Goal: Information Seeking & Learning: Learn about a topic

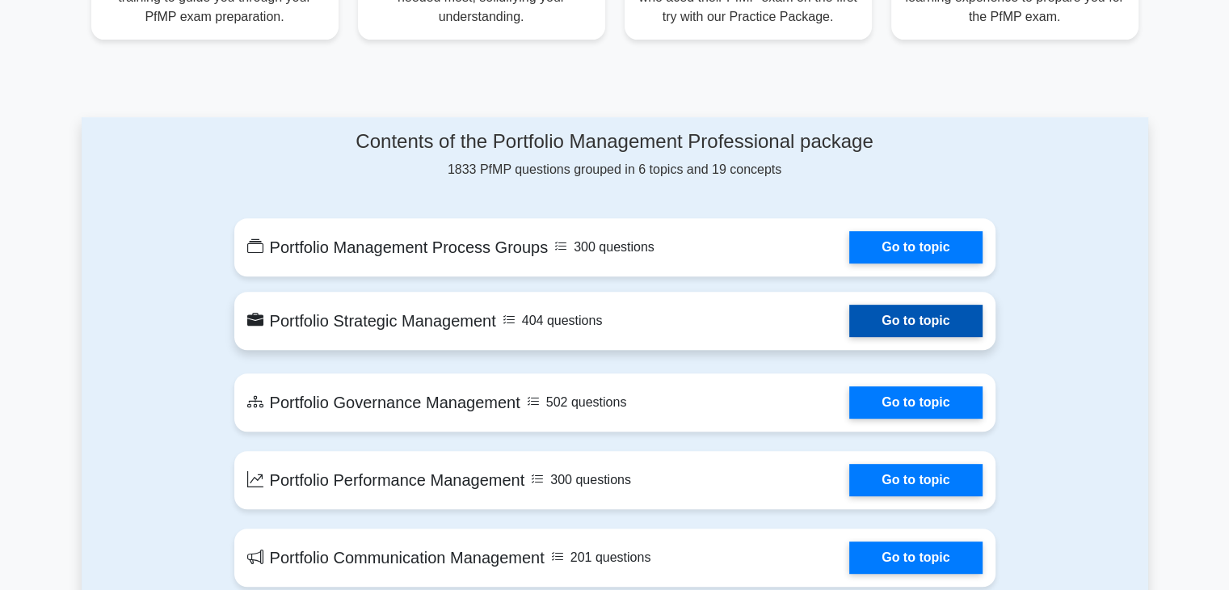
scroll to position [647, 0]
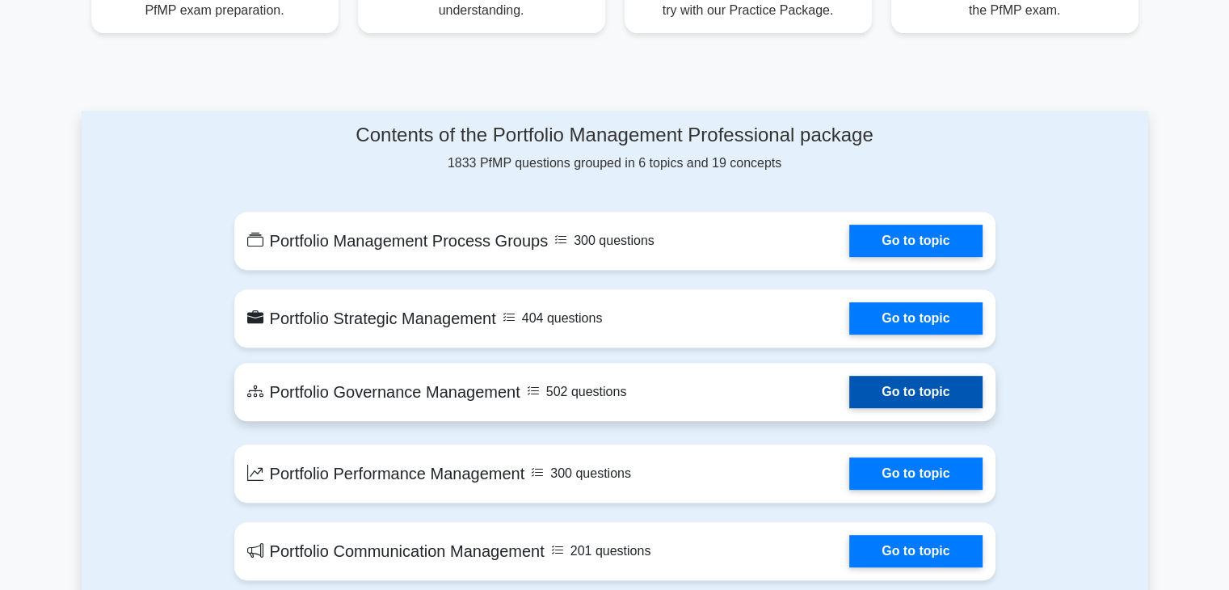
click at [890, 395] on link "Go to topic" at bounding box center [916, 392] width 133 height 32
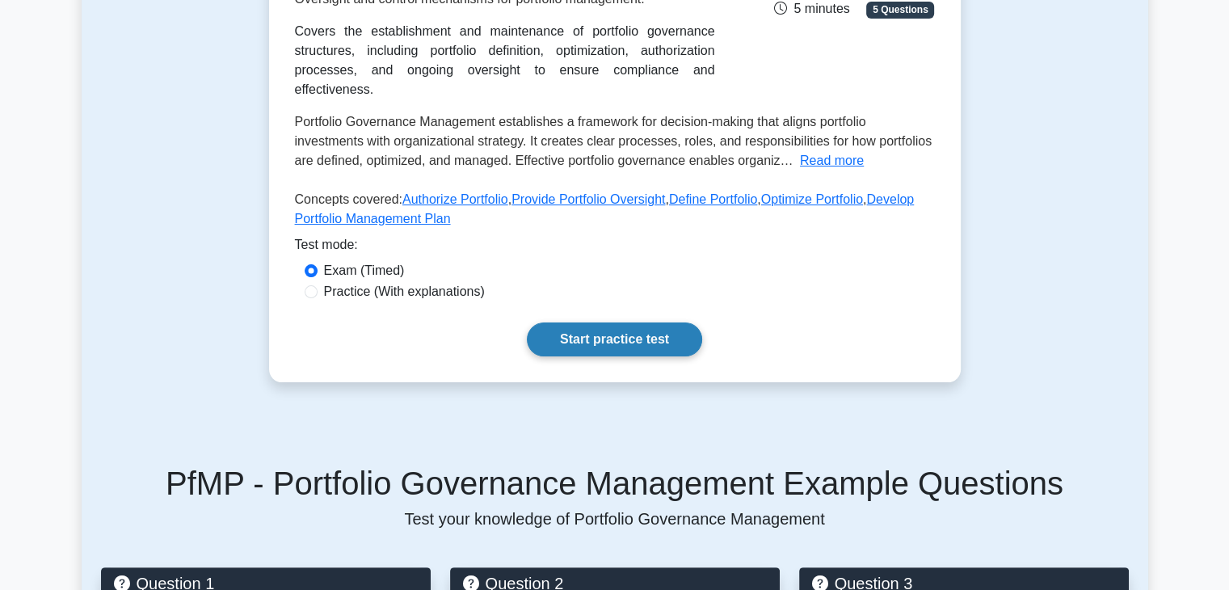
click at [611, 323] on link "Start practice test" at bounding box center [614, 340] width 175 height 34
click at [643, 323] on link "Start practice test" at bounding box center [614, 340] width 175 height 34
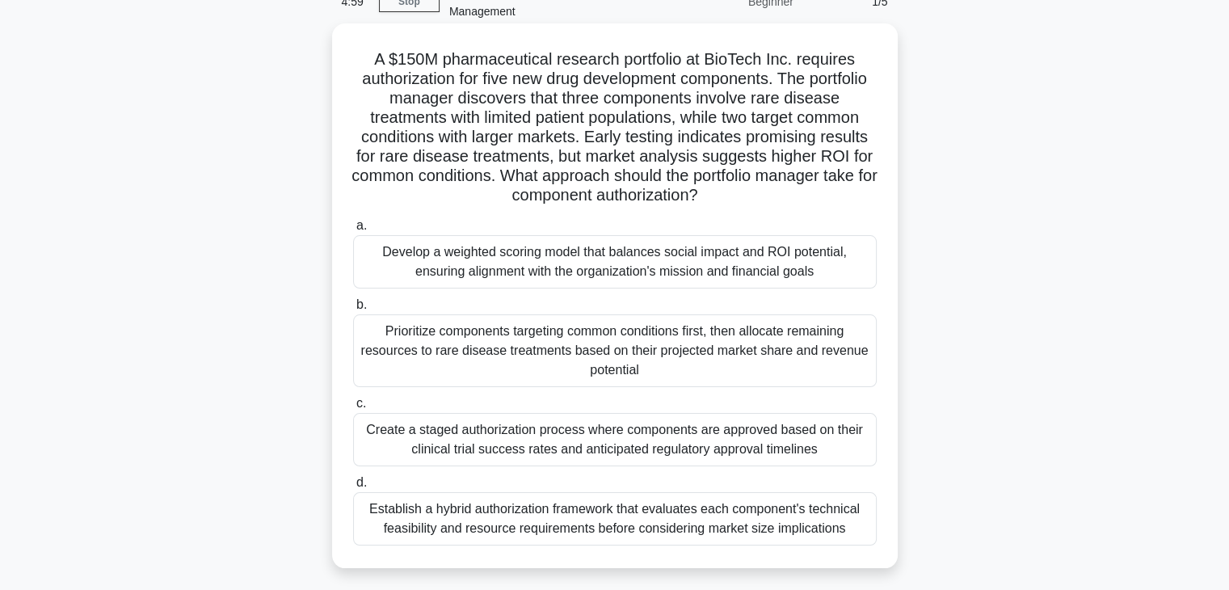
scroll to position [243, 0]
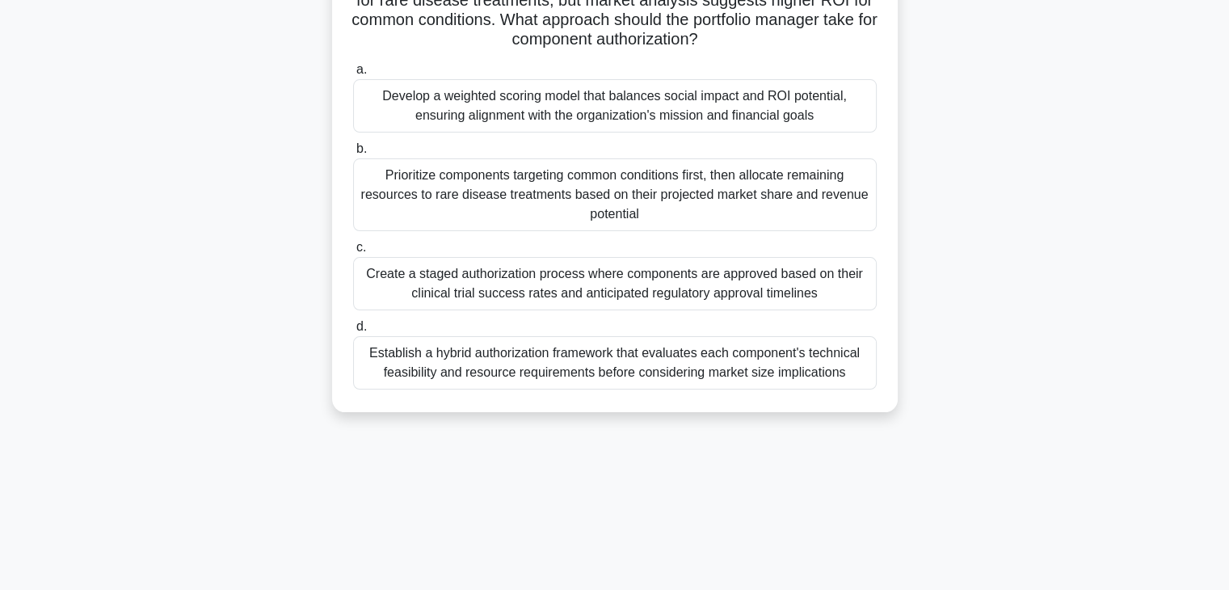
click at [566, 302] on div "Create a staged authorization process where components are approved based on th…" at bounding box center [615, 283] width 524 height 53
click at [353, 253] on input "c. Create a staged authorization process where components are approved based on…" at bounding box center [353, 248] width 0 height 11
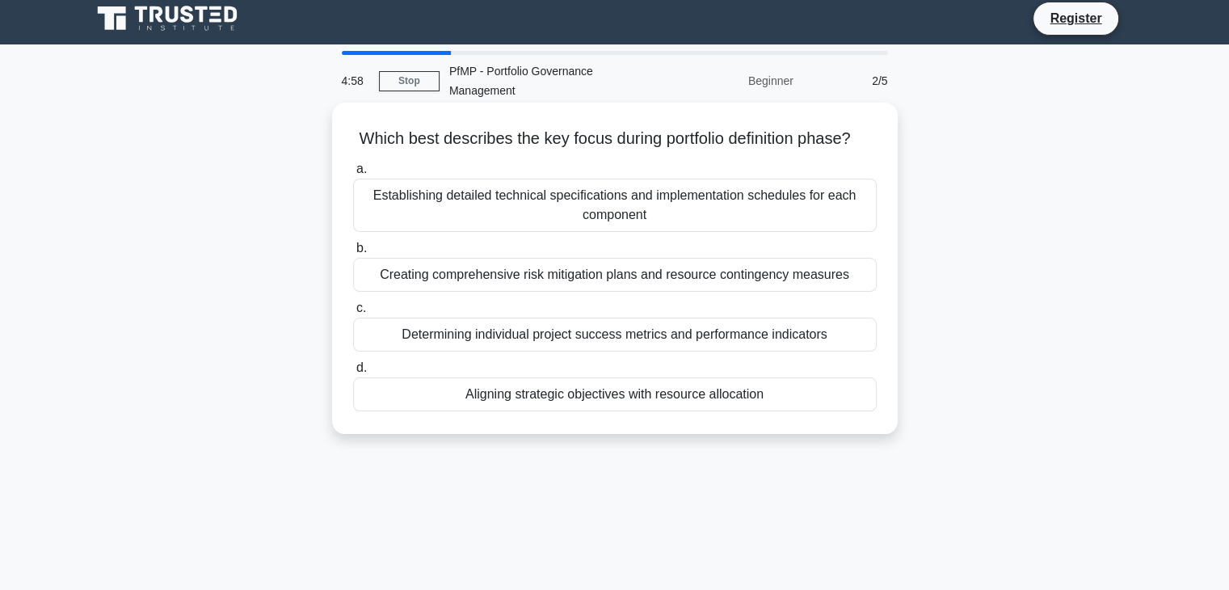
scroll to position [0, 0]
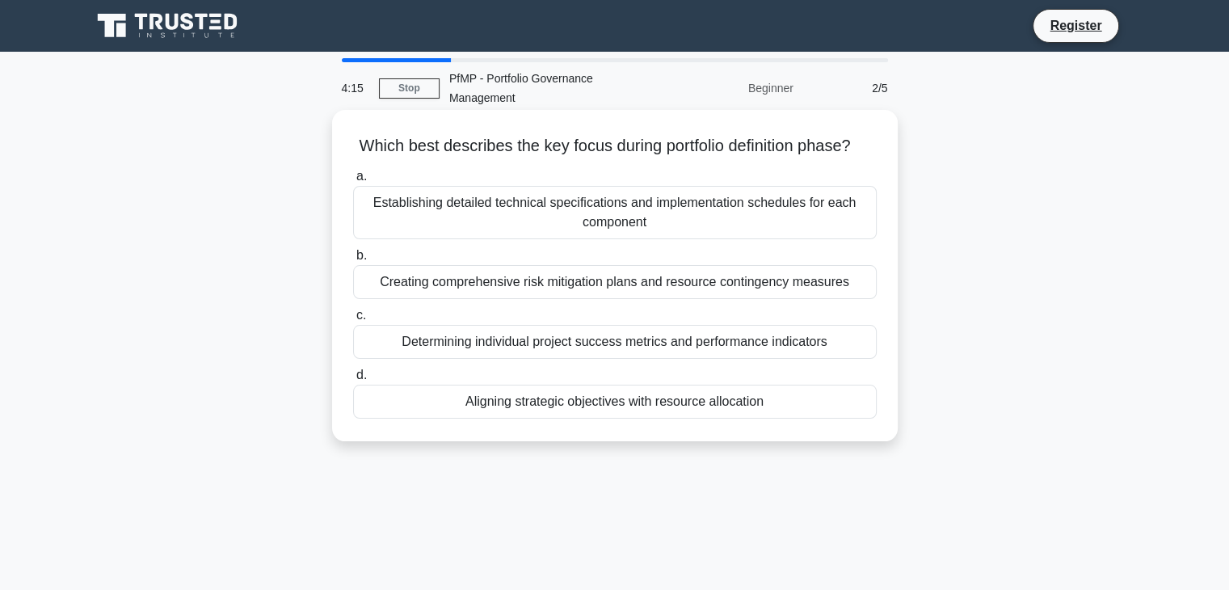
click at [673, 359] on div "Determining individual project success metrics and performance indicators" at bounding box center [615, 342] width 524 height 34
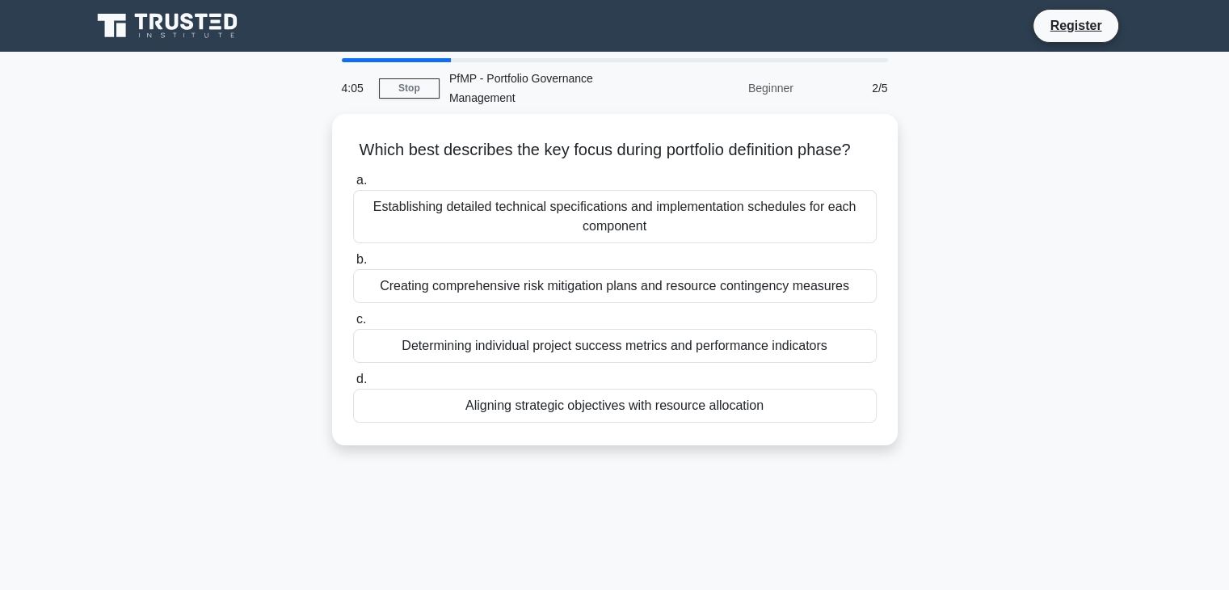
click at [39, 101] on main "4:05 Stop PfMP - Portfolio Governance Management Beginner 2/5 Which best descri…" at bounding box center [614, 462] width 1229 height 821
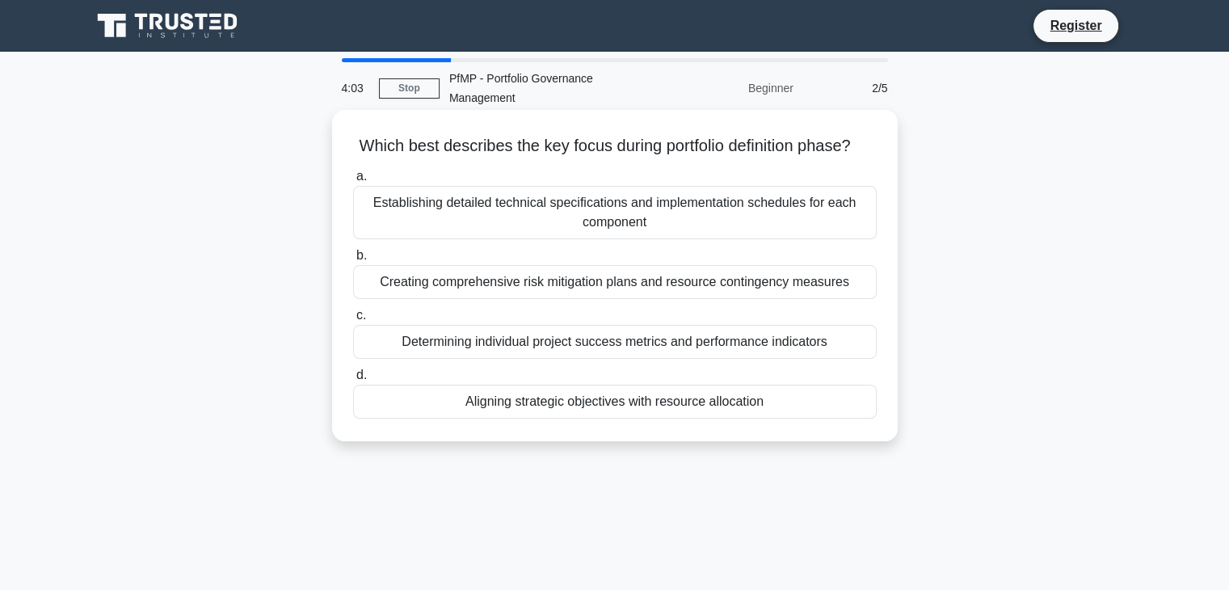
drag, startPoint x: 353, startPoint y: 137, endPoint x: 790, endPoint y: 292, distance: 463.3
click at [790, 292] on div "Which best describes the key focus during portfolio definition phase? .spinner_…" at bounding box center [615, 275] width 553 height 318
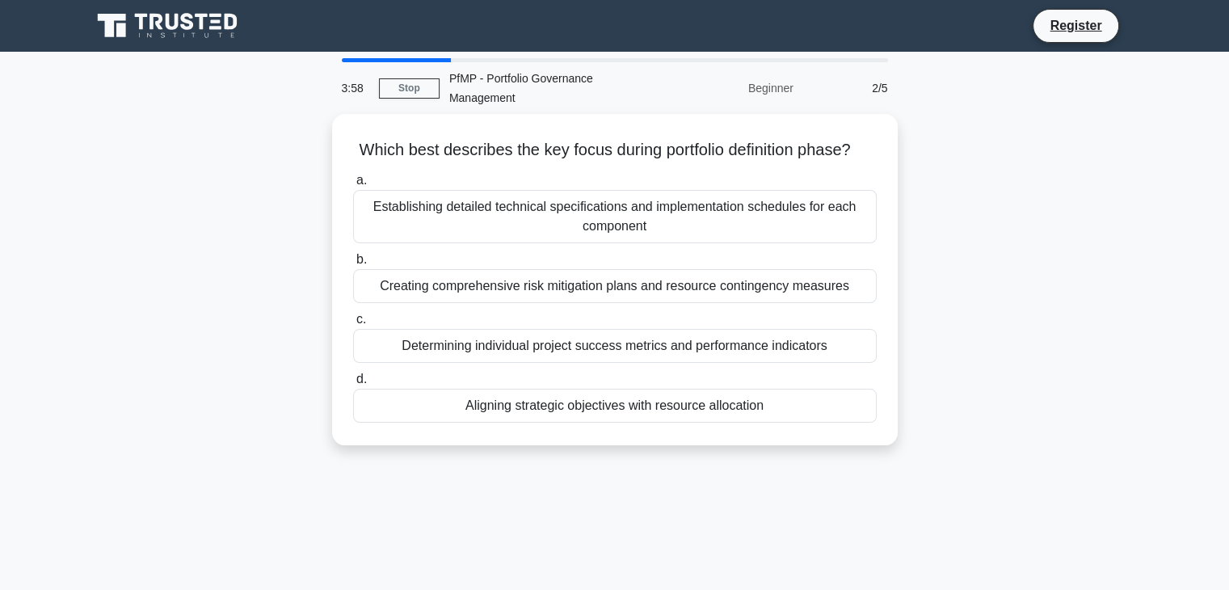
click at [56, 85] on main "3:58 Stop PfMP - Portfolio Governance Management Beginner 2/5 Which best descri…" at bounding box center [614, 462] width 1229 height 821
drag, startPoint x: 1002, startPoint y: 188, endPoint x: 1021, endPoint y: 197, distance: 20.6
drag, startPoint x: 1021, startPoint y: 197, endPoint x: 100, endPoint y: 145, distance: 922.2
click at [100, 145] on div "Which best describes the key focus during portfolio definition phase? .spinner_…" at bounding box center [615, 289] width 1067 height 351
drag, startPoint x: 1034, startPoint y: 428, endPoint x: 200, endPoint y: 355, distance: 837.4
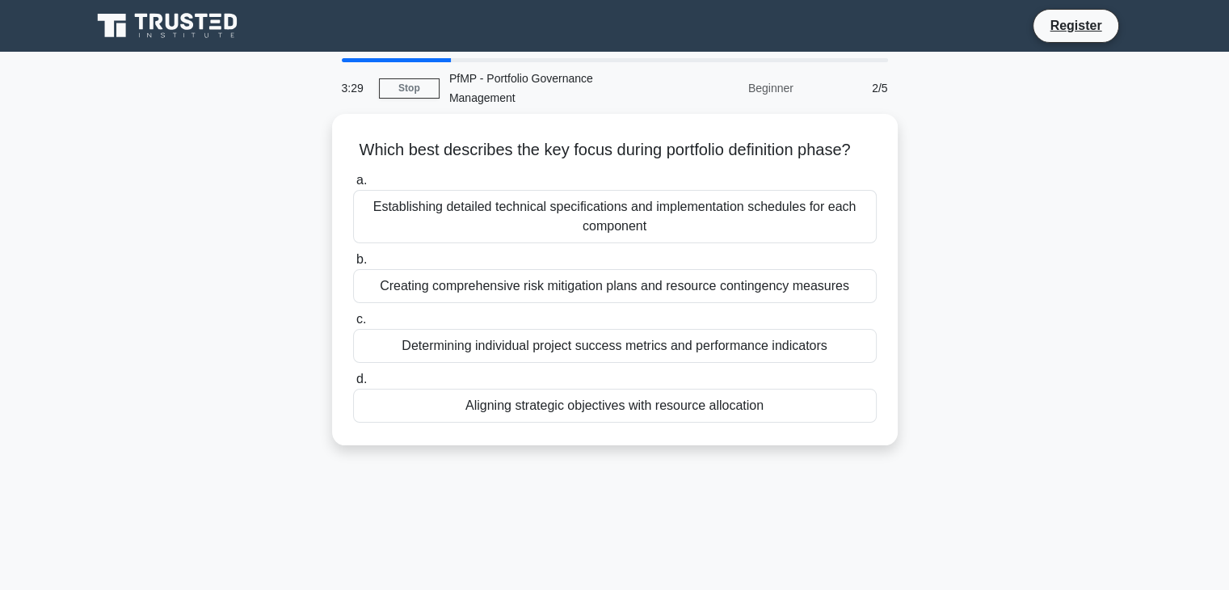
click at [200, 355] on div "Which best describes the key focus during portfolio definition phase? .spinner_…" at bounding box center [615, 289] width 1067 height 351
click at [202, 355] on div "Which best describes the key focus during portfolio definition phase? .spinner_…" at bounding box center [615, 289] width 1067 height 351
drag, startPoint x: 394, startPoint y: 337, endPoint x: 234, endPoint y: 294, distance: 165.7
click at [234, 294] on div "Which best describes the key focus during portfolio definition phase? .spinner_…" at bounding box center [615, 289] width 1067 height 351
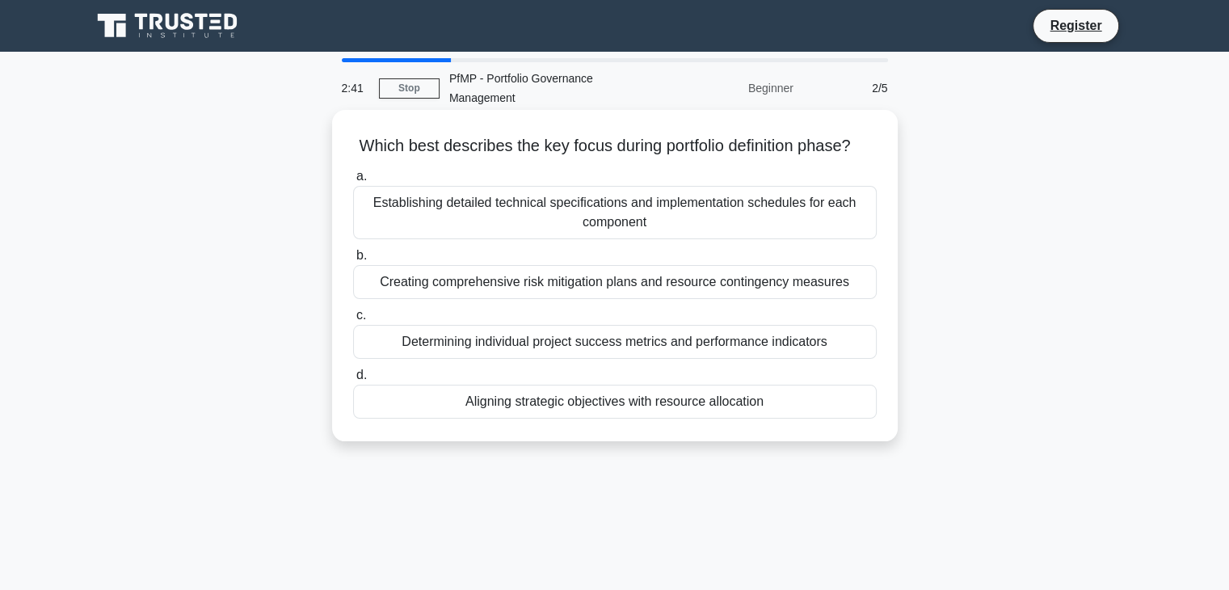
click at [655, 217] on div "Establishing detailed technical specifications and implementation schedules for…" at bounding box center [615, 212] width 524 height 53
click at [353, 182] on input "a. Establishing detailed technical specifications and implementation schedules …" at bounding box center [353, 176] width 0 height 11
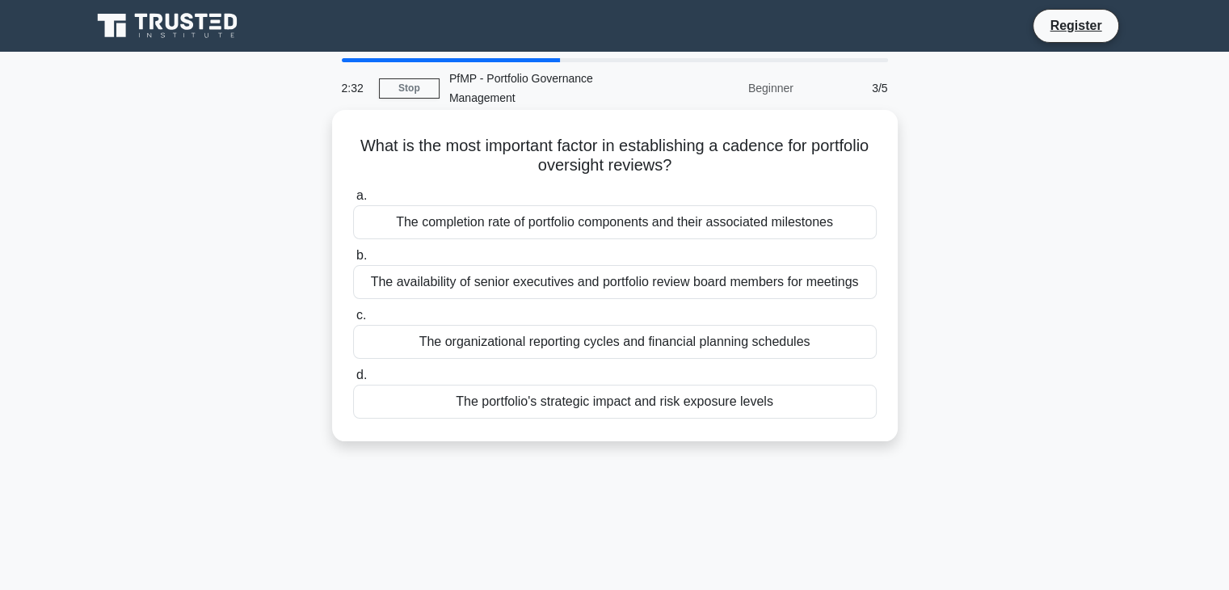
click at [631, 398] on div "The portfolio's strategic impact and risk exposure levels" at bounding box center [615, 402] width 524 height 34
click at [353, 381] on input "d. The portfolio's strategic impact and risk exposure levels" at bounding box center [353, 375] width 0 height 11
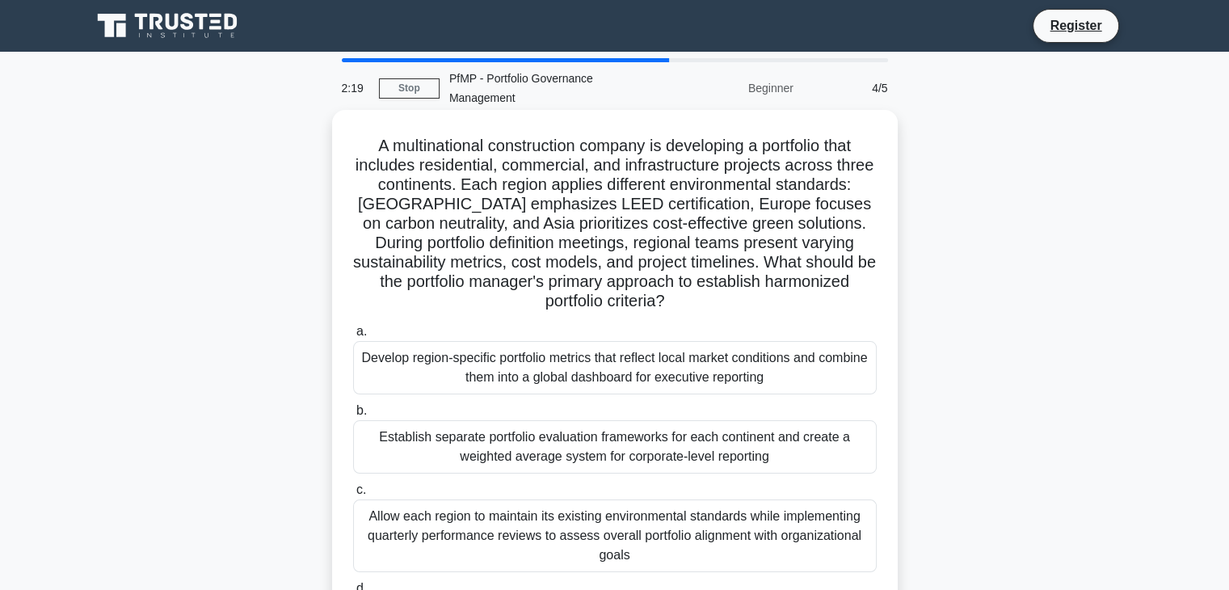
click at [361, 335] on span "a." at bounding box center [361, 331] width 11 height 14
click at [353, 335] on input "a. Develop region-specific portfolio metrics that reflect local market conditio…" at bounding box center [353, 332] width 0 height 11
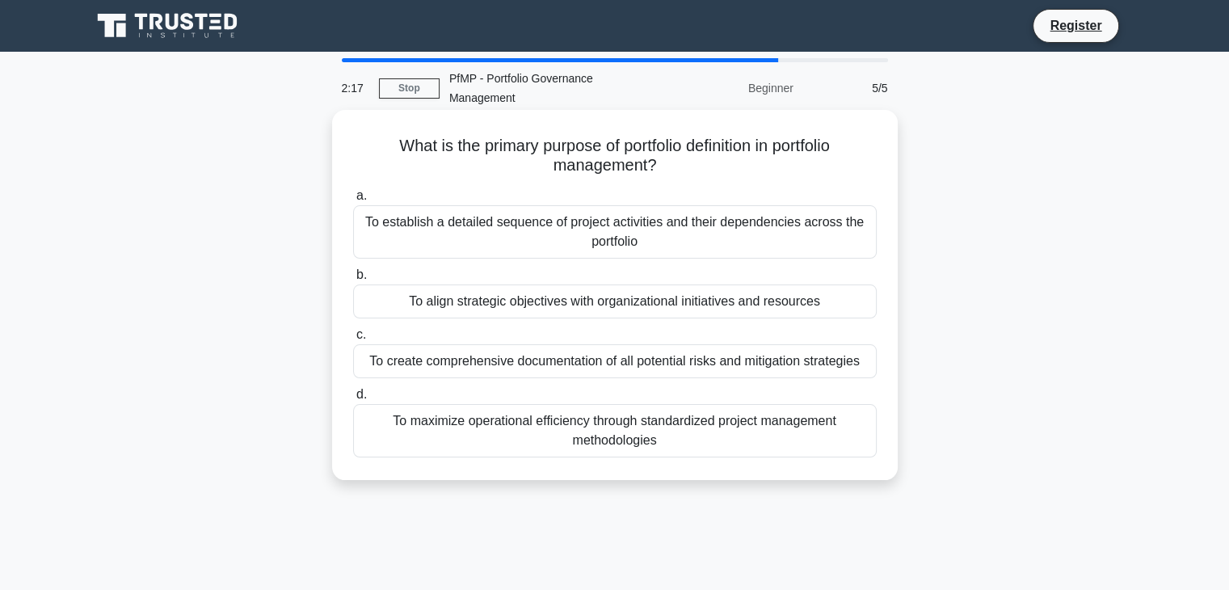
click at [359, 335] on span "c." at bounding box center [361, 334] width 10 height 14
click at [353, 335] on input "c. To create comprehensive documentation of all potential risks and mitigation …" at bounding box center [353, 335] width 0 height 11
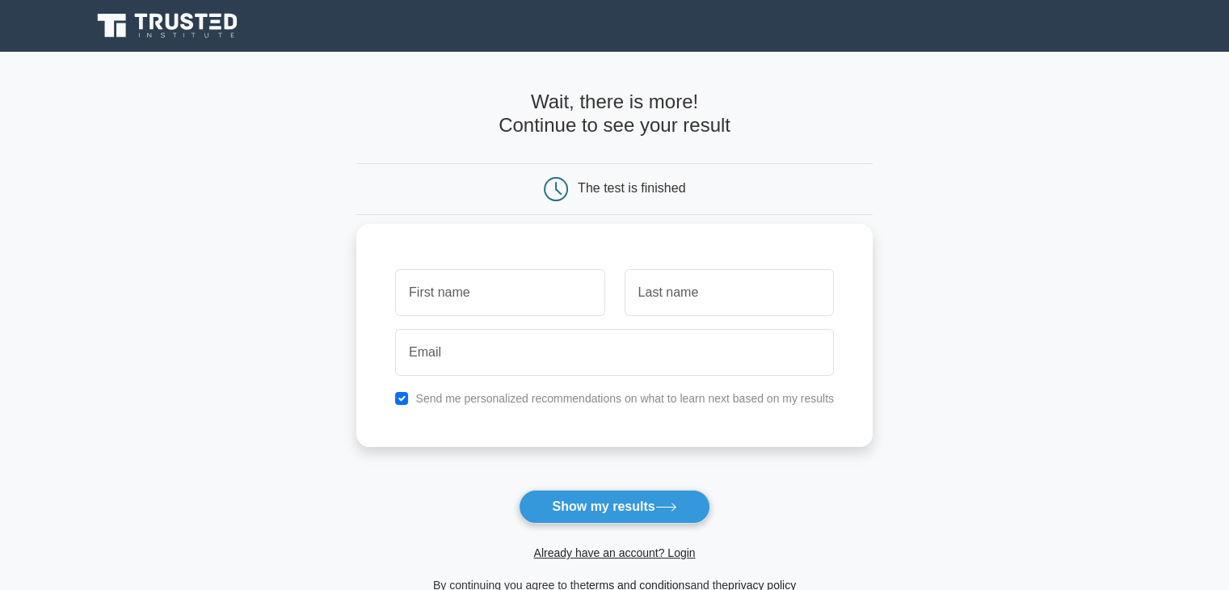
click at [459, 292] on input "text" at bounding box center [499, 292] width 209 height 47
click at [449, 275] on input "text" at bounding box center [499, 292] width 209 height 47
click at [707, 283] on input "text" at bounding box center [729, 292] width 209 height 47
click at [478, 289] on input "text" at bounding box center [499, 292] width 209 height 47
click at [723, 285] on input "text" at bounding box center [729, 292] width 209 height 47
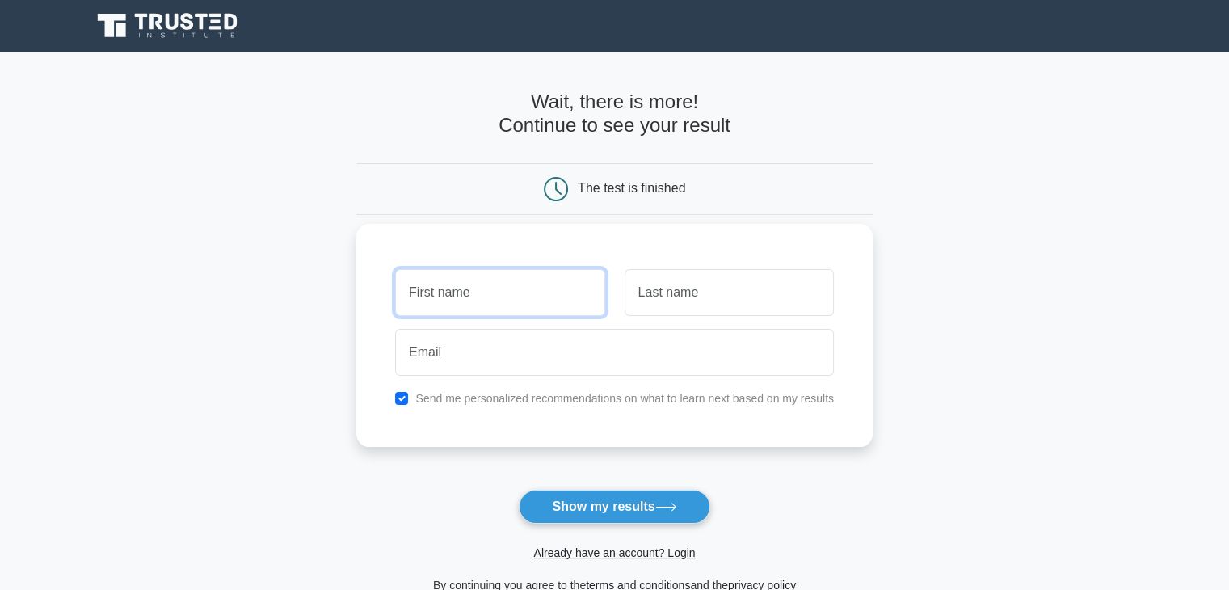
click at [565, 298] on input "text" at bounding box center [499, 292] width 209 height 47
click at [643, 292] on input "text" at bounding box center [729, 292] width 209 height 47
click at [525, 291] on input "text" at bounding box center [499, 292] width 209 height 47
click at [734, 287] on input "text" at bounding box center [729, 292] width 209 height 47
click at [461, 288] on input "text" at bounding box center [499, 292] width 209 height 47
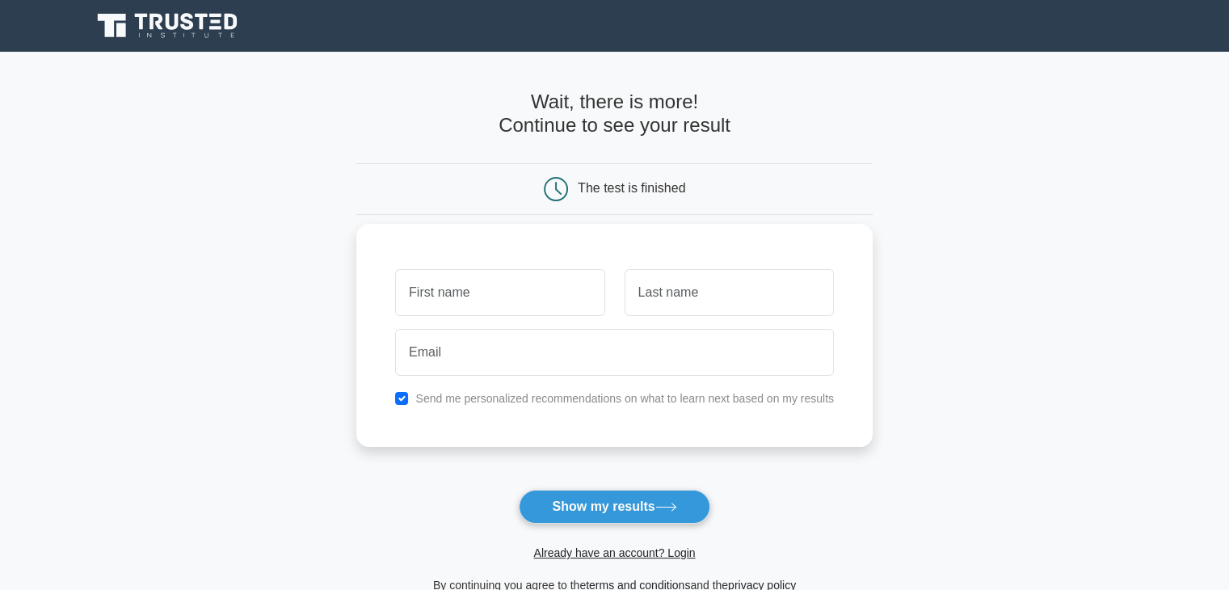
click at [369, 309] on div "Send me personalized recommendations on what to learn next based on my results" at bounding box center [614, 335] width 517 height 223
click at [512, 303] on input "text" at bounding box center [499, 292] width 209 height 47
drag, startPoint x: 530, startPoint y: 353, endPoint x: 954, endPoint y: 186, distance: 455.4
click at [954, 186] on main "Wait, there is more! Continue to see your result The test is finished and the" at bounding box center [614, 343] width 1229 height 582
click at [811, 120] on h4 "Wait, there is more! Continue to see your result" at bounding box center [614, 114] width 517 height 47
